Goal: Transaction & Acquisition: Purchase product/service

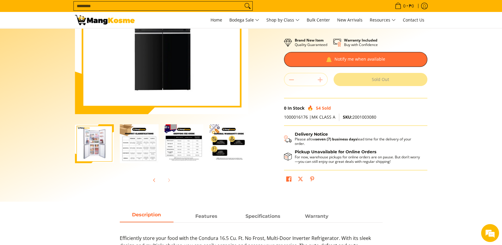
scroll to position [66, 0]
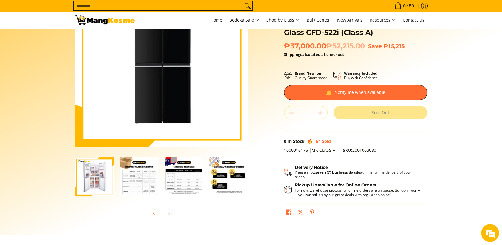
click at [97, 180] on img "Condura 16.5 Cu. Ft. No Frost, Multi-Door Inverter Refrigerator, Black Glass CF…" at bounding box center [94, 177] width 39 height 38
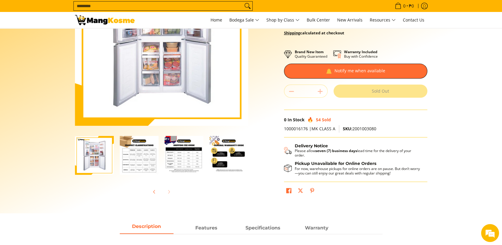
scroll to position [99, 0]
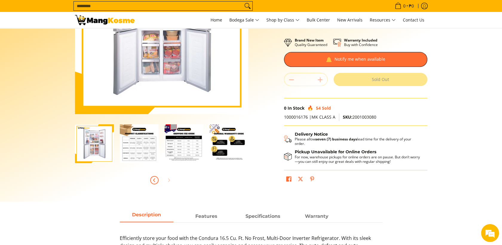
click at [152, 182] on icon "Previous" at bounding box center [154, 180] width 5 height 5
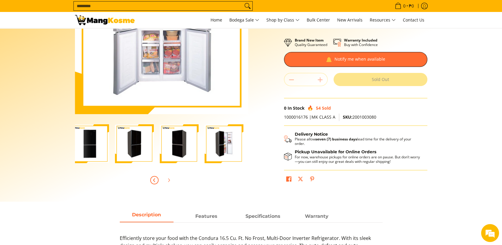
scroll to position [0, 0]
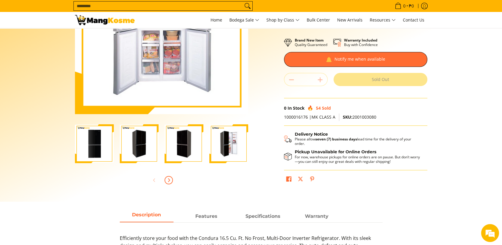
click at [168, 180] on icon "Next" at bounding box center [168, 180] width 5 height 5
